Goal: Information Seeking & Learning: Learn about a topic

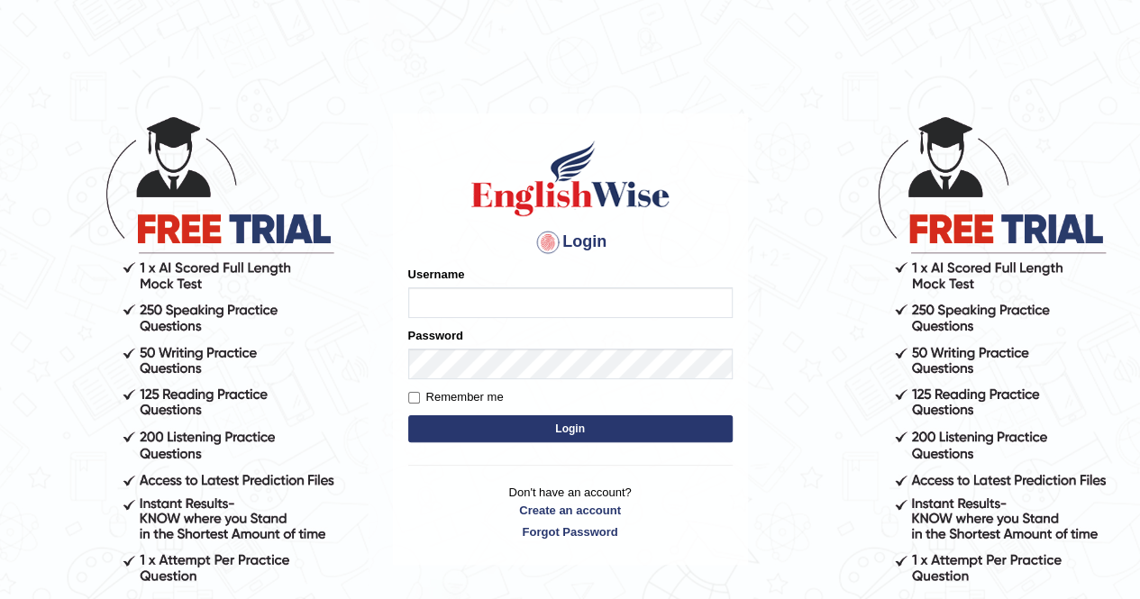
type input "Nomz1986"
click at [544, 429] on button "Login" at bounding box center [570, 429] width 325 height 27
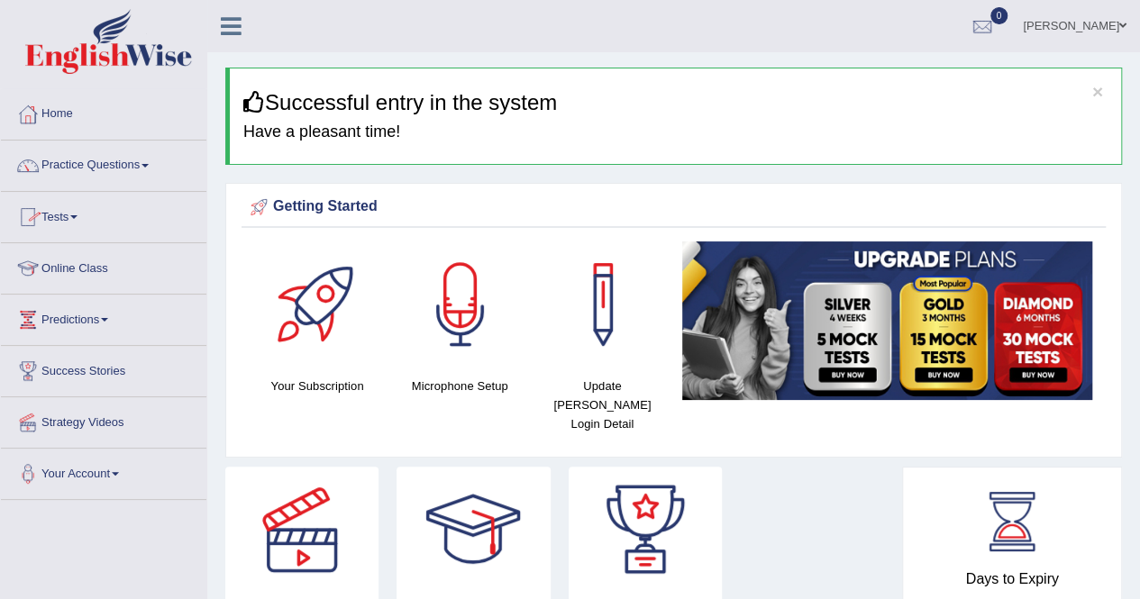
click at [102, 259] on link "Online Class" at bounding box center [104, 265] width 206 height 45
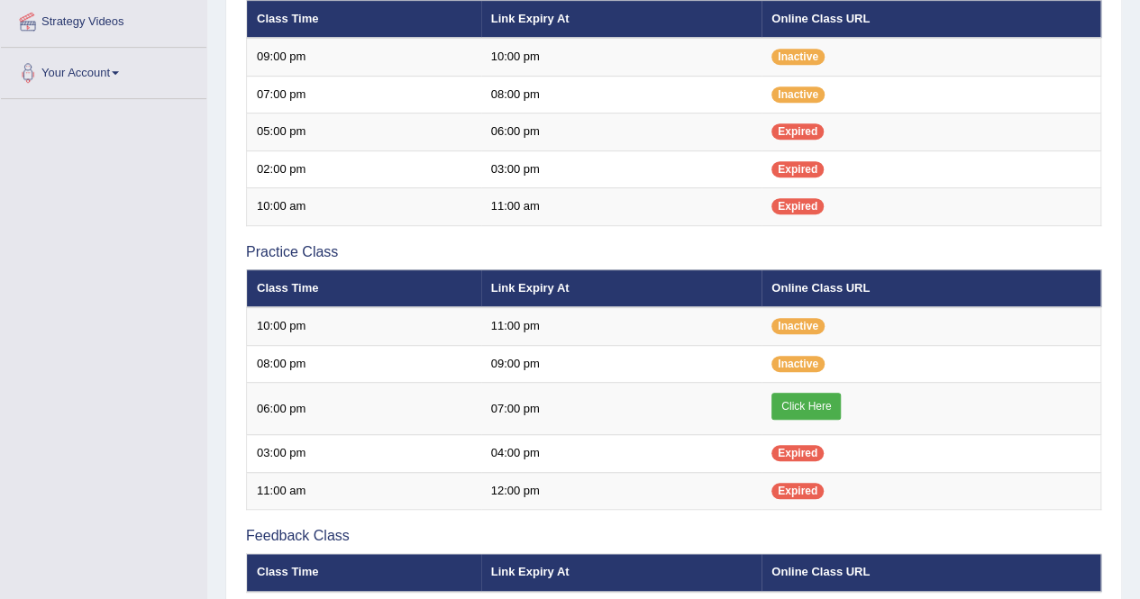
scroll to position [433, 0]
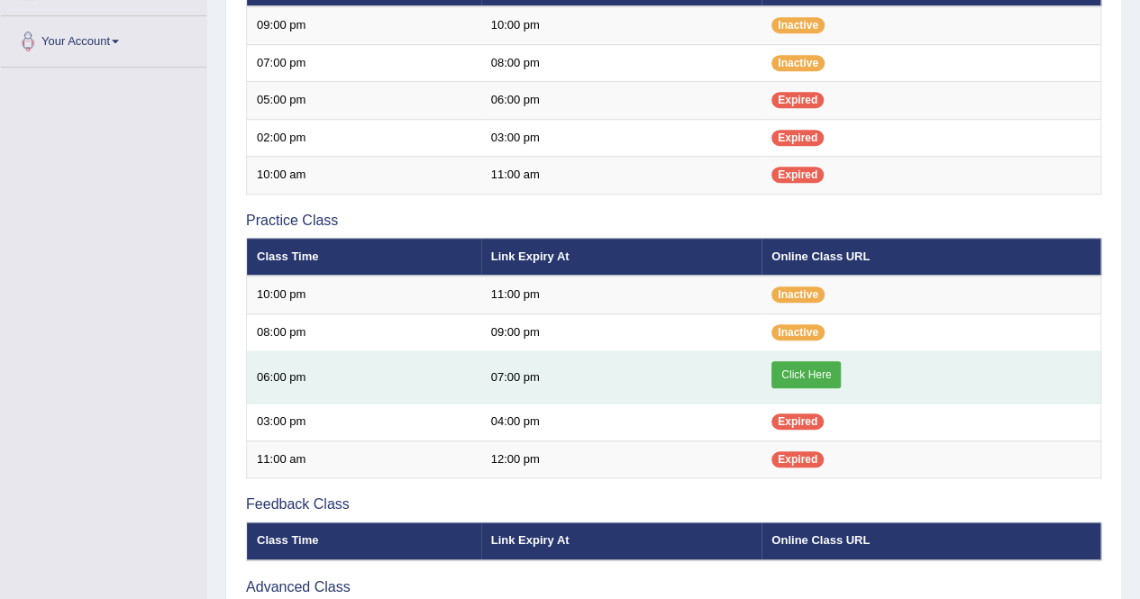
click at [784, 374] on link "Click Here" at bounding box center [806, 374] width 69 height 27
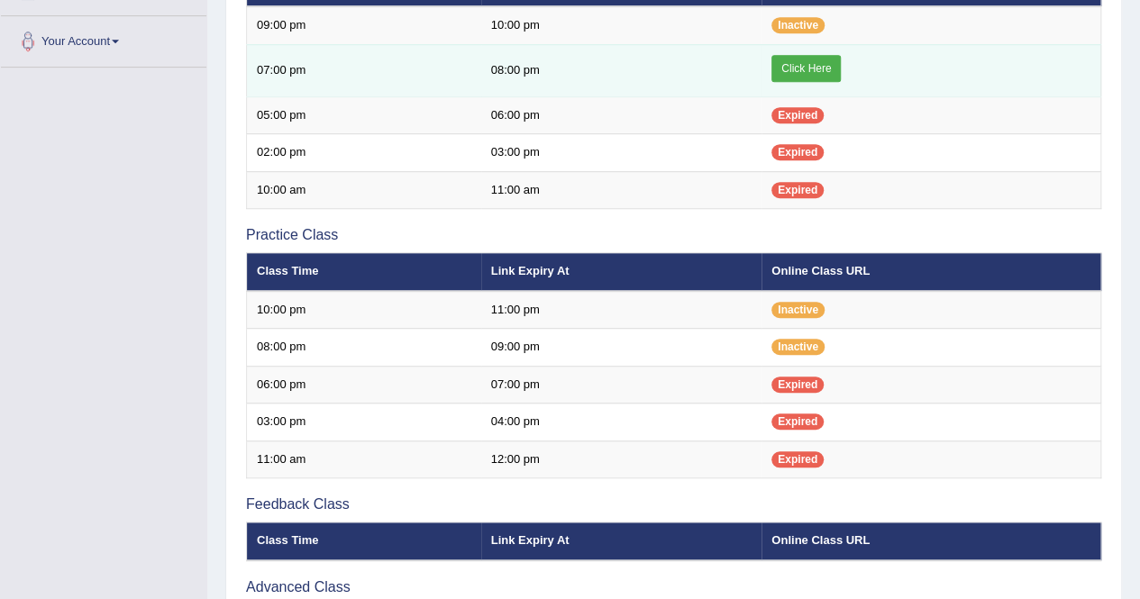
click at [799, 69] on link "Click Here" at bounding box center [806, 68] width 69 height 27
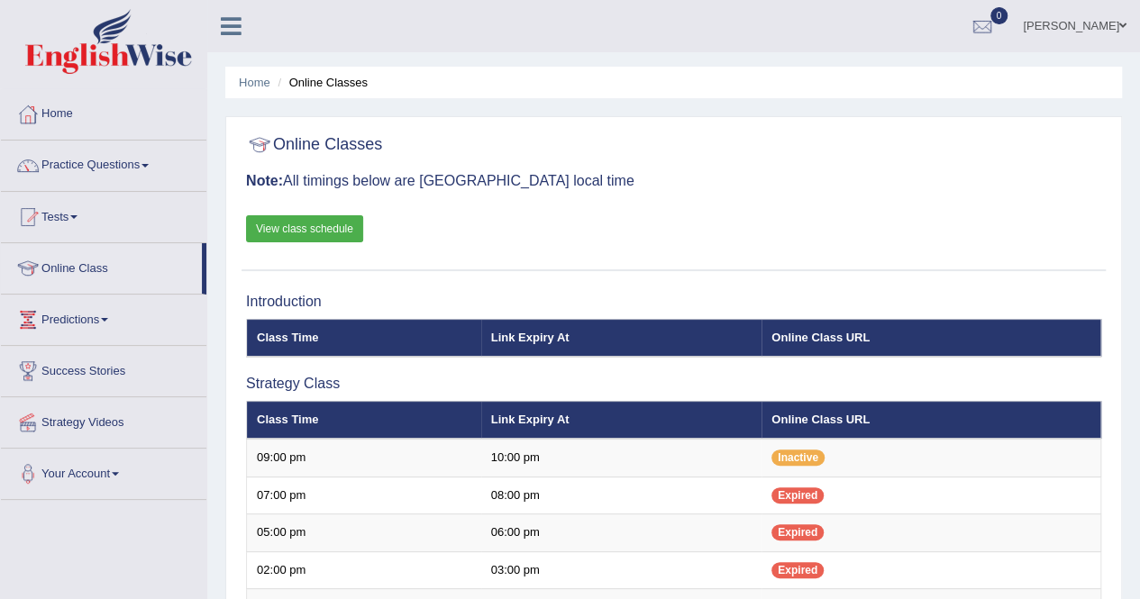
click at [151, 160] on link "Practice Questions" at bounding box center [104, 163] width 206 height 45
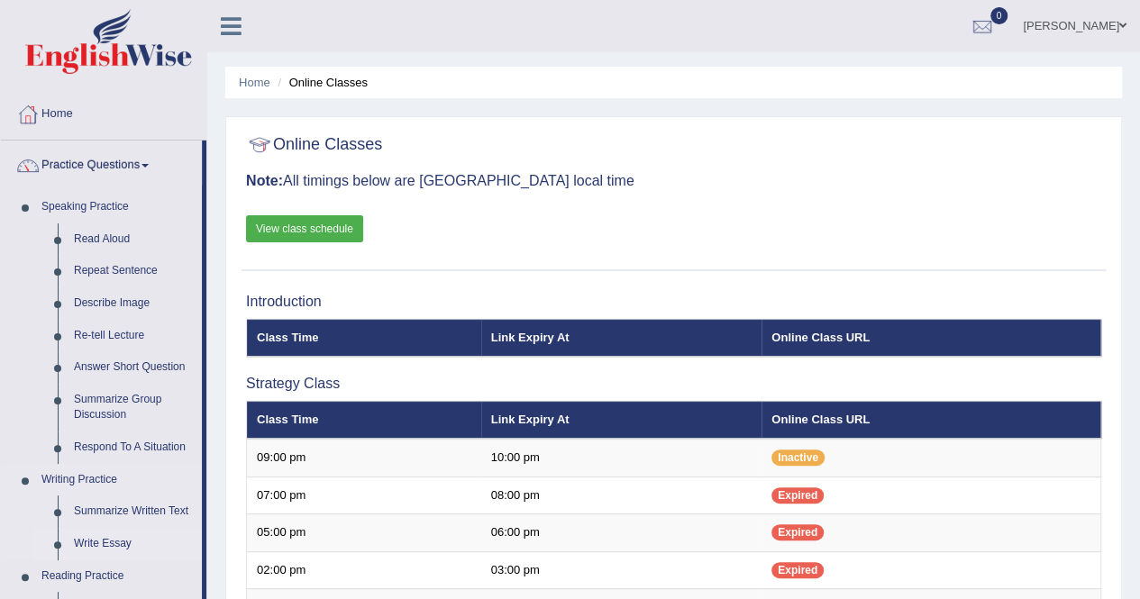
click at [109, 544] on link "Write Essay" at bounding box center [134, 544] width 136 height 32
